Goal: Find contact information: Find contact information

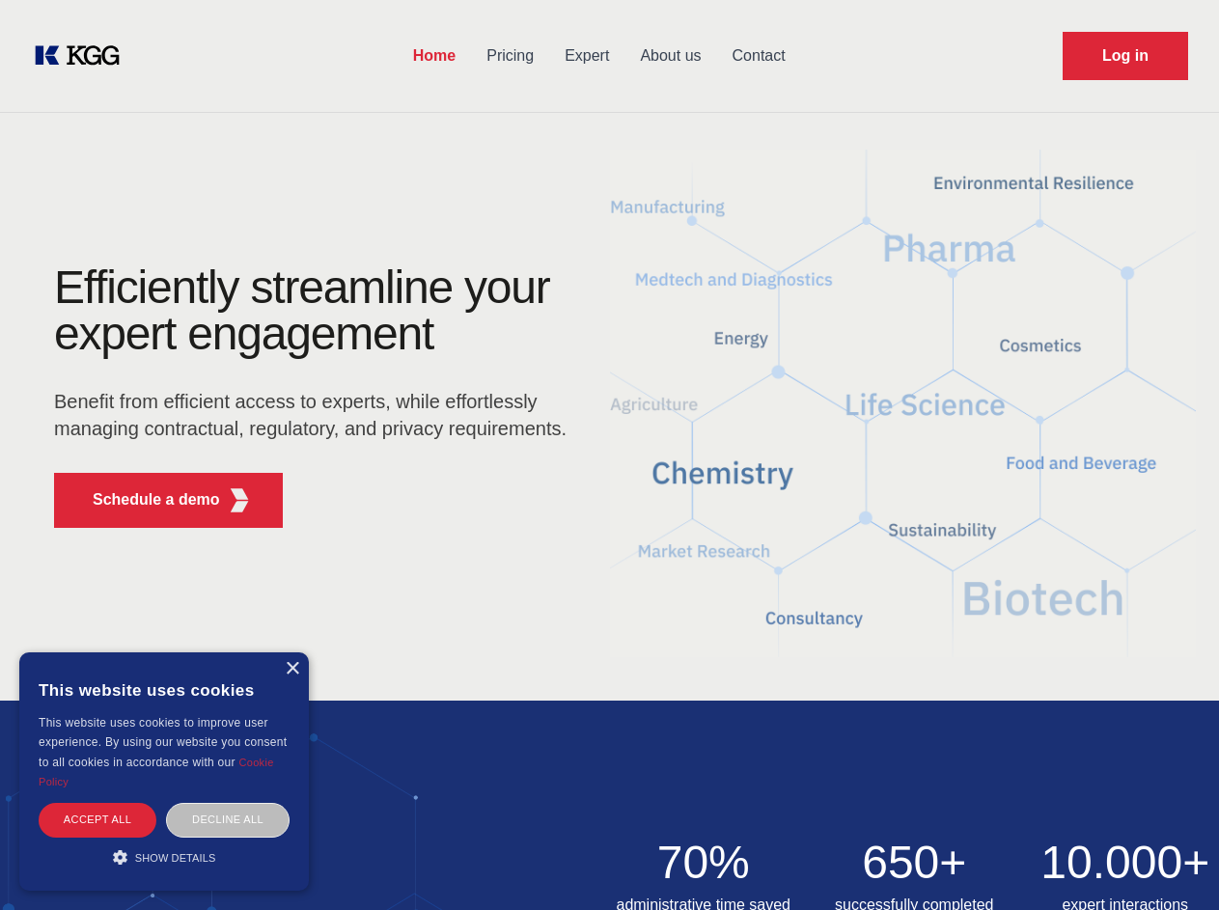
click at [609, 455] on div "Efficiently streamline your expert engagement Benefit from efficient access to …" at bounding box center [316, 403] width 587 height 279
click at [145, 500] on p "Schedule a demo" at bounding box center [156, 499] width 127 height 23
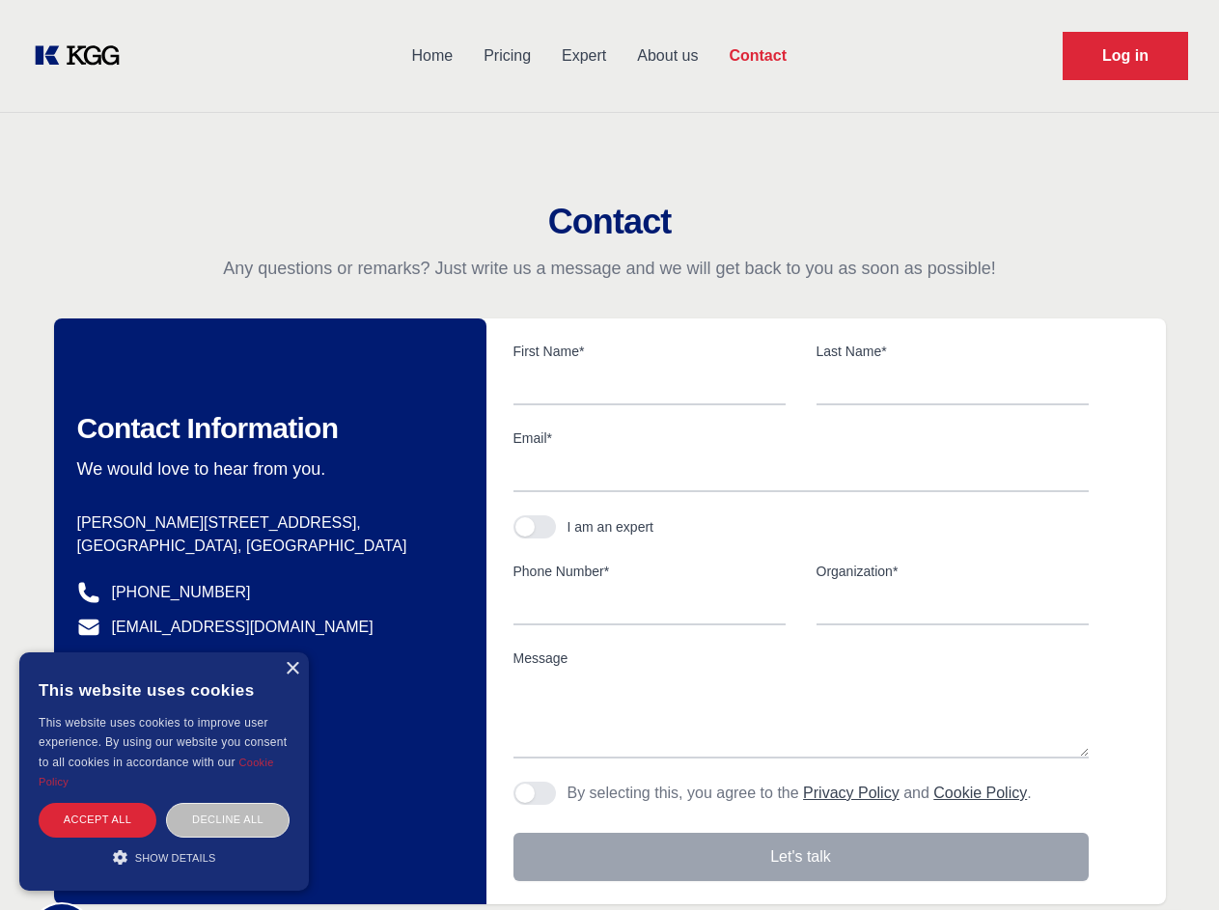
click at [292, 669] on div "× This website uses cookies This website uses cookies to improve user experienc…" at bounding box center [164, 772] width 290 height 238
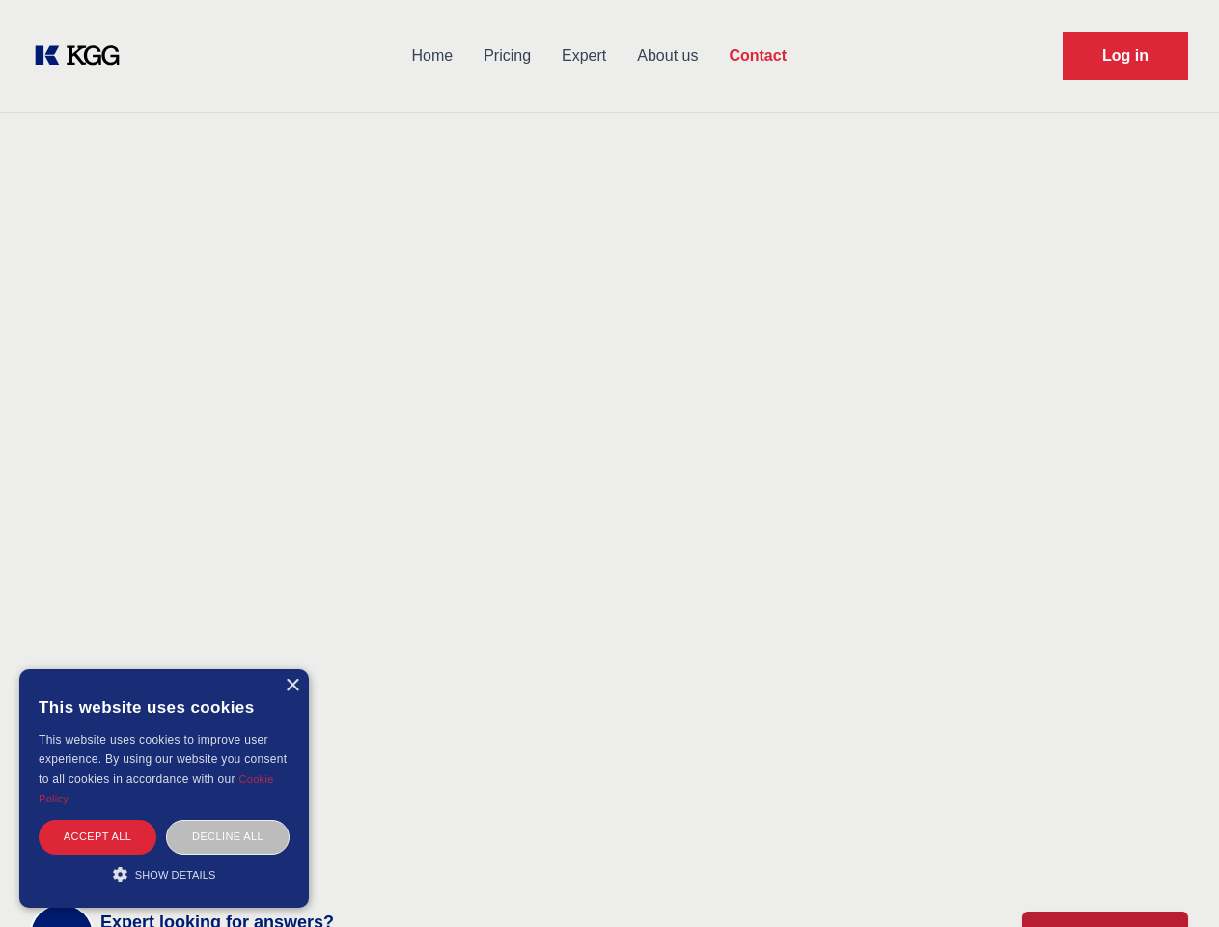
click at [97, 820] on div "Accept all" at bounding box center [98, 837] width 118 height 34
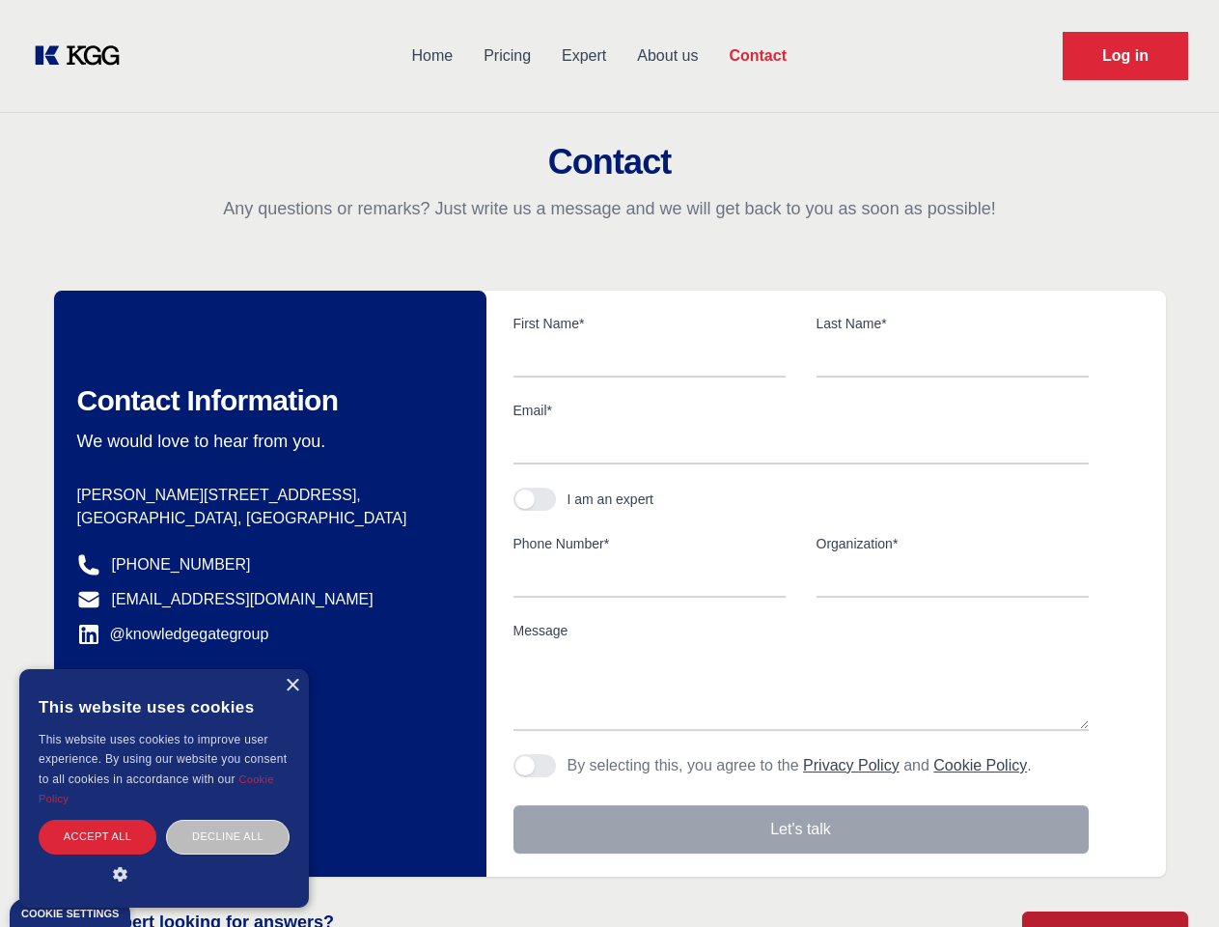
click at [228, 820] on div "Contact Information We would love to hear from you. Postal address Hannemanns A…" at bounding box center [270, 584] width 432 height 586
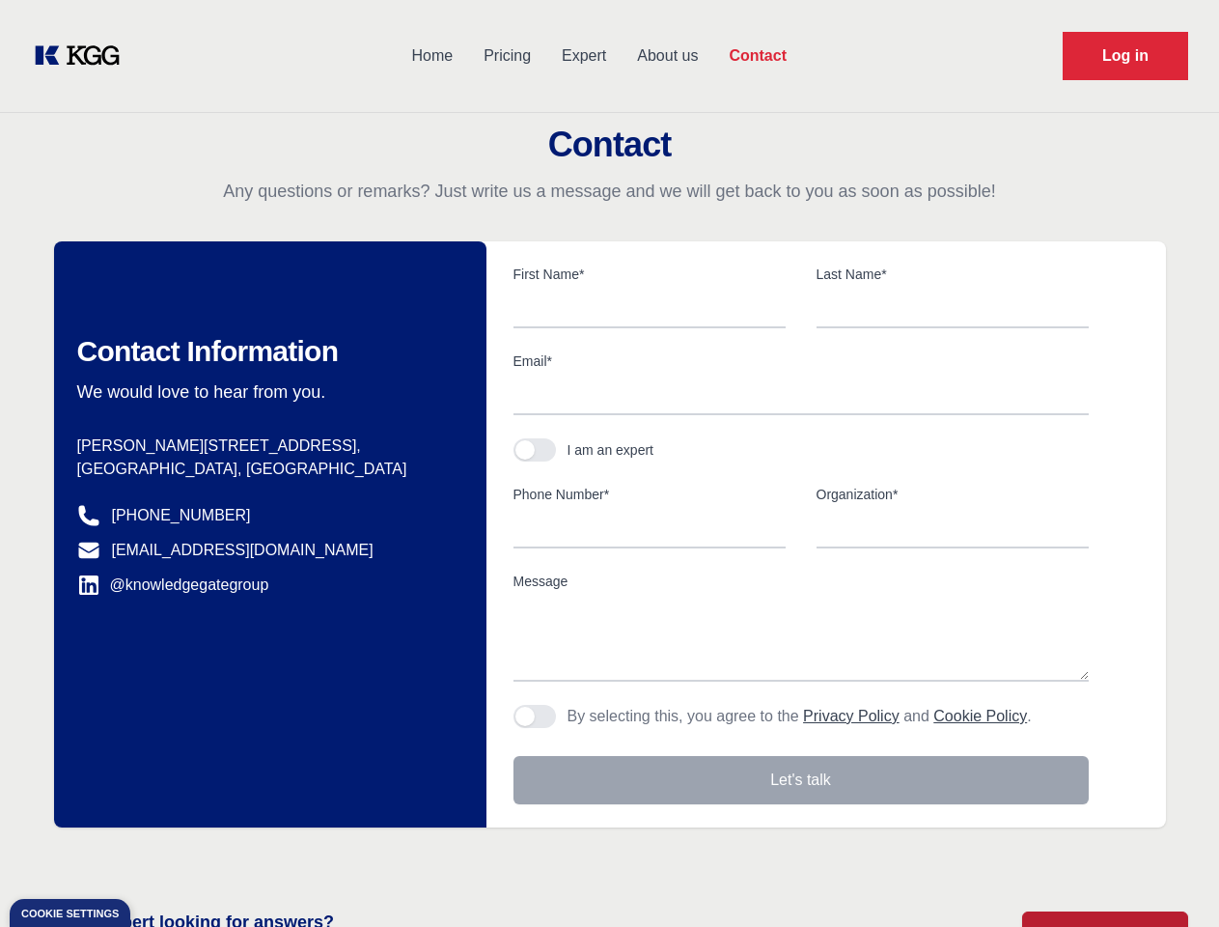
click at [164, 857] on main "Contact Any questions or remarks? Just write us a message and we will get back …" at bounding box center [609, 502] width 1219 height 1005
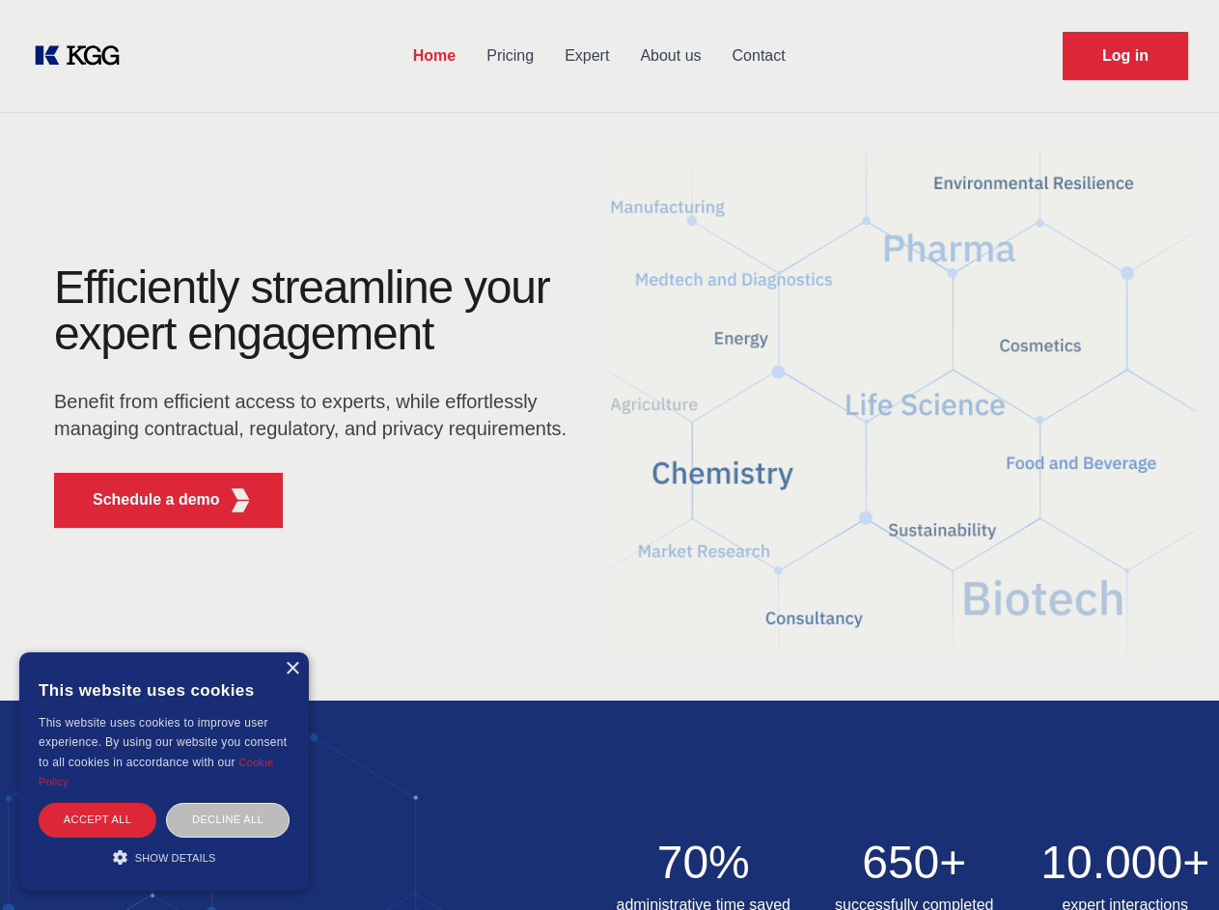
click at [609, 455] on div "Efficiently streamline your expert engagement Benefit from efficient access to …" at bounding box center [316, 403] width 587 height 279
click at [145, 500] on p "Schedule a demo" at bounding box center [156, 499] width 127 height 23
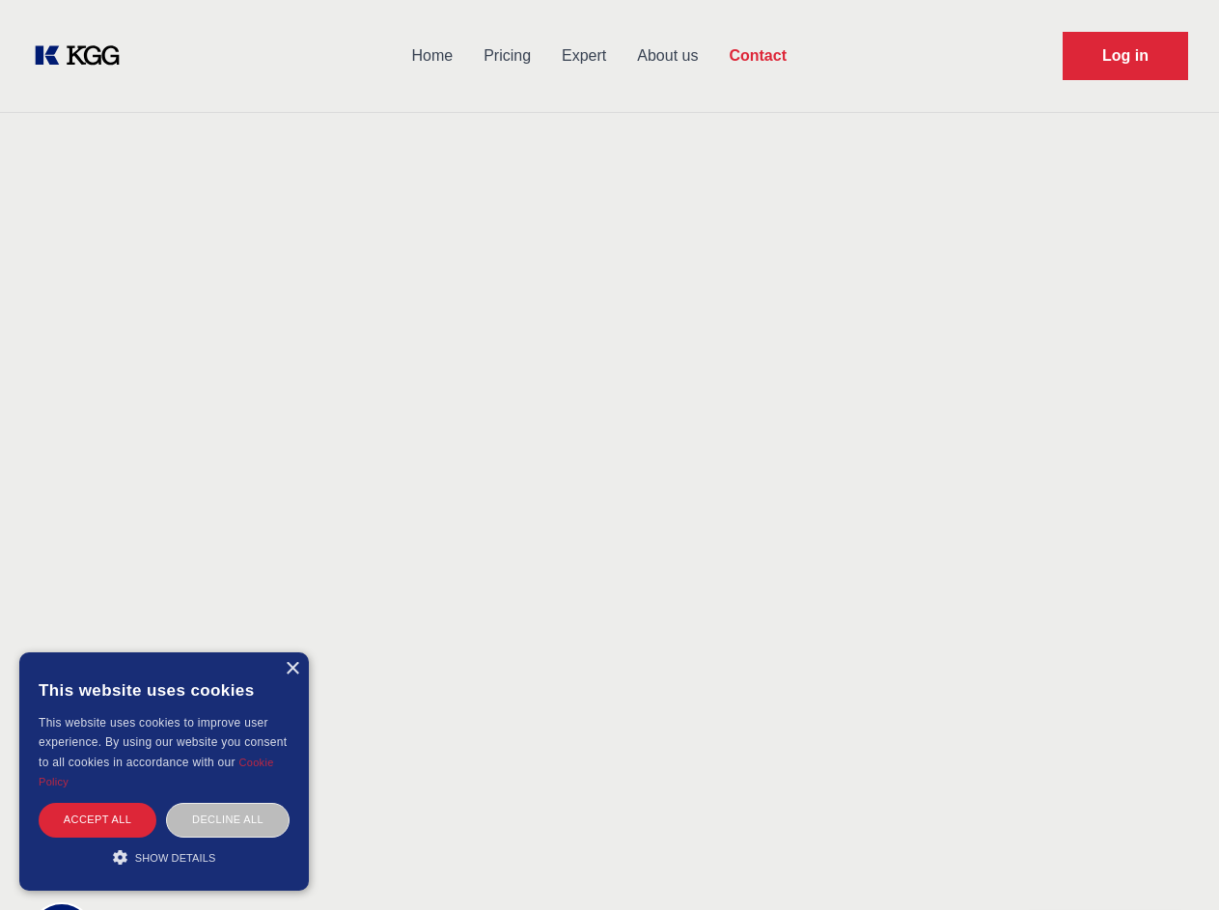
click at [292, 669] on div "× This website uses cookies This website uses cookies to improve user experienc…" at bounding box center [164, 772] width 290 height 238
click at [97, 820] on div "Accept all" at bounding box center [98, 820] width 118 height 34
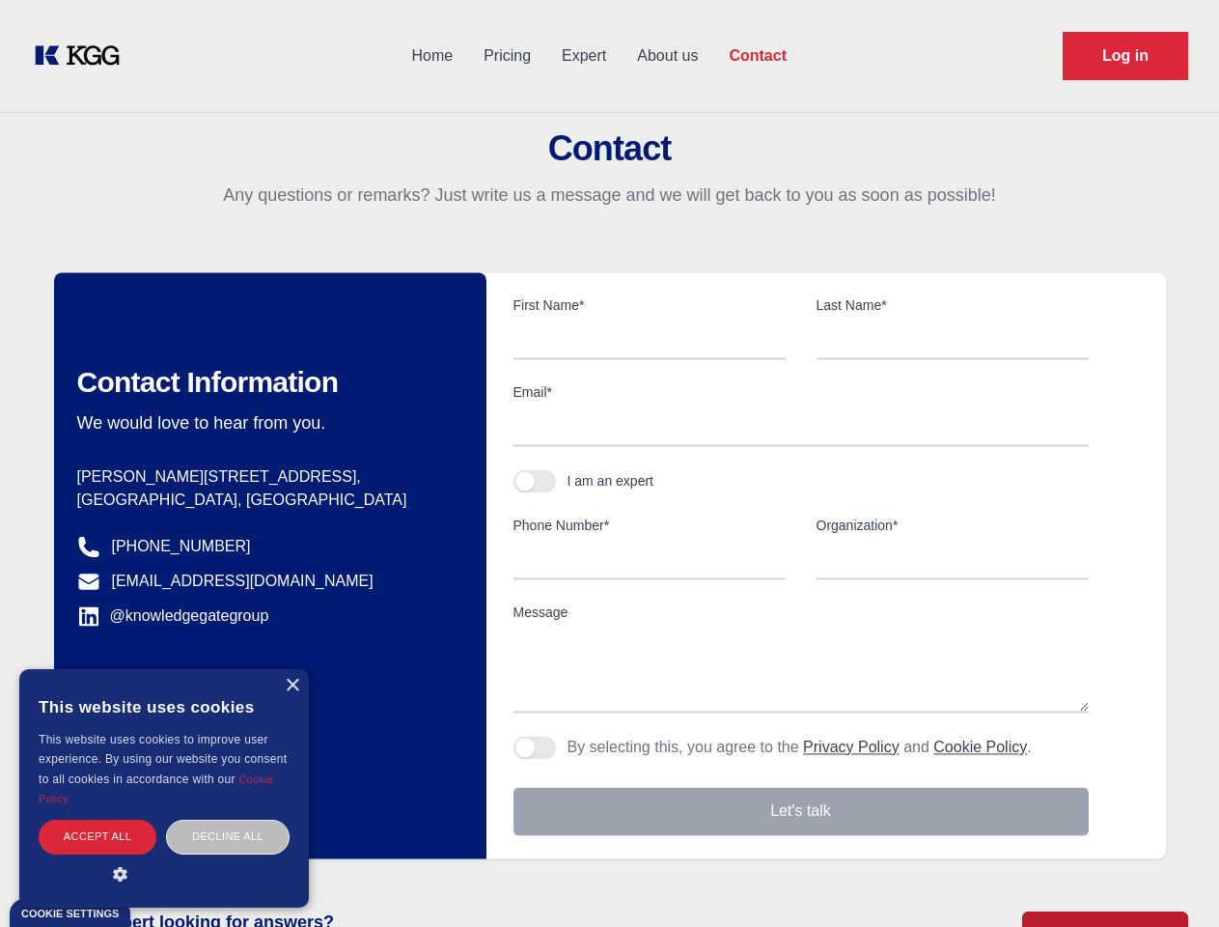
click at [228, 820] on div "Decline all" at bounding box center [228, 837] width 124 height 34
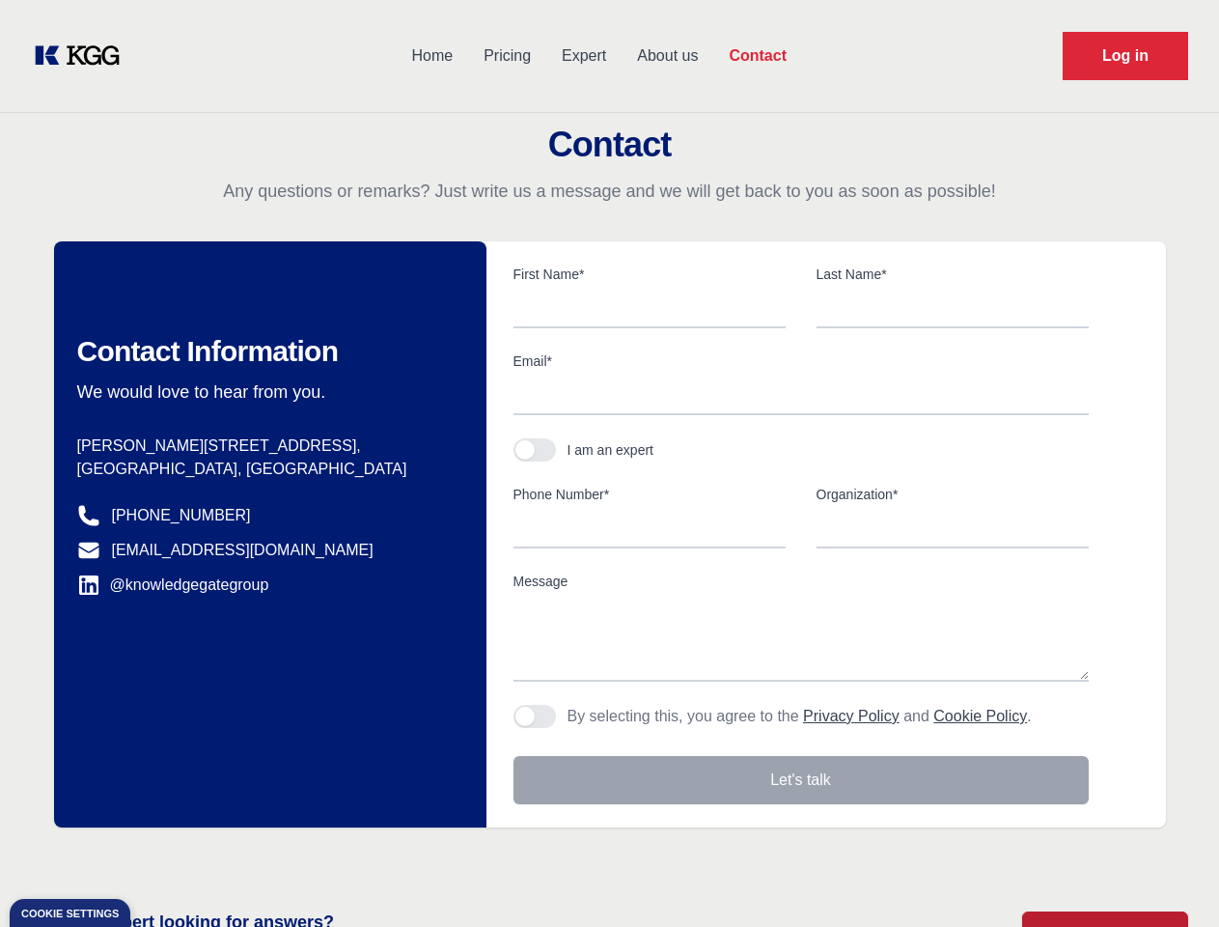
click at [164, 857] on main "Contact Any questions or remarks? Just write us a message and we will get back …" at bounding box center [609, 502] width 1219 height 1005
